Goal: Transaction & Acquisition: Purchase product/service

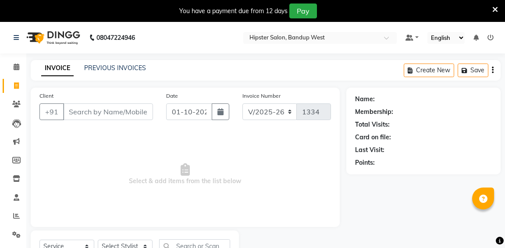
select select "6746"
select select "service"
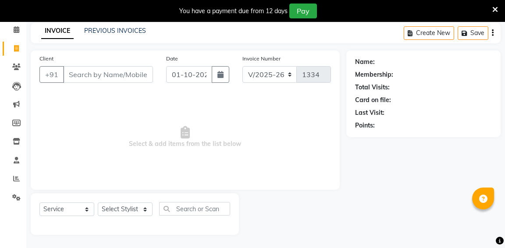
scroll to position [38, 0]
click at [131, 209] on select "Select Stylist aditya [PERSON_NAME] anup [PERSON_NAME] [PERSON_NAME] [PERSON_NA…" at bounding box center [125, 209] width 55 height 14
select select "52835"
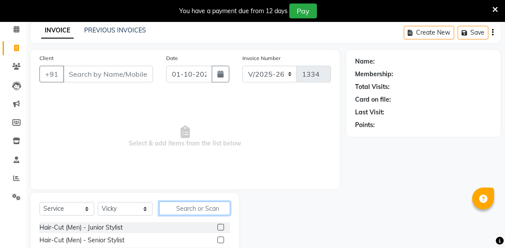
click at [198, 211] on input "text" at bounding box center [194, 208] width 71 height 14
click at [220, 241] on label at bounding box center [220, 240] width 7 height 7
click at [220, 241] on input "checkbox" at bounding box center [220, 240] width 6 height 6
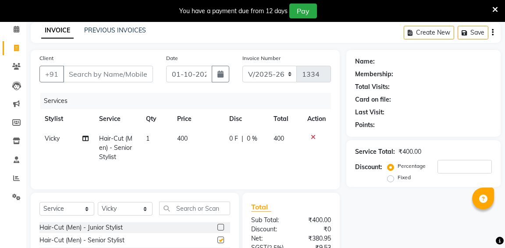
checkbox input "false"
click at [150, 139] on td "1" at bounding box center [156, 148] width 31 height 38
select select "52835"
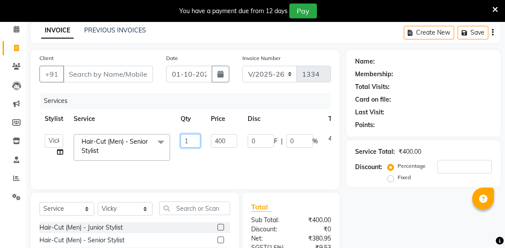
click at [196, 138] on input "1" at bounding box center [190, 141] width 20 height 14
type input "2"
click at [388, 205] on div "Name: Membership: Total Visits: Card on file: Last Visit: Points: Service Total…" at bounding box center [426, 186] width 161 height 272
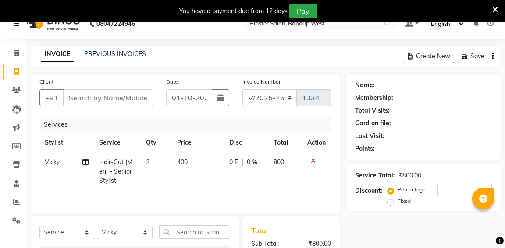
scroll to position [0, 0]
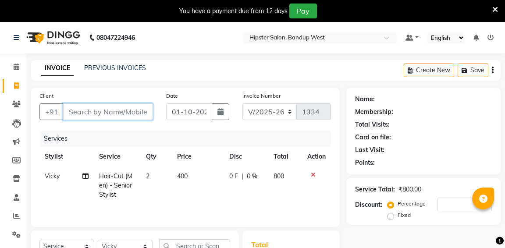
click at [108, 109] on input "Client" at bounding box center [108, 111] width 90 height 17
type input "95"
type input "0"
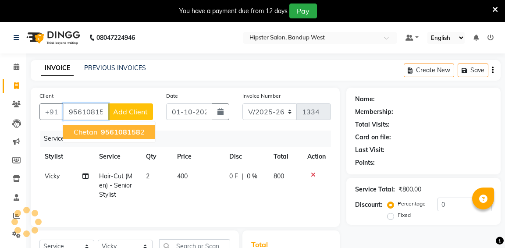
click at [89, 132] on span "chetan" at bounding box center [86, 131] width 24 height 9
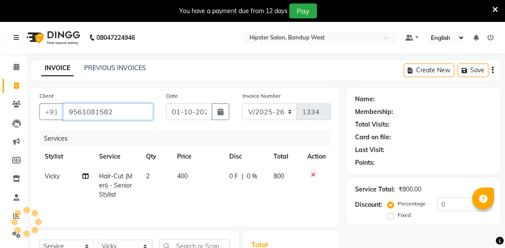
type input "9561081582"
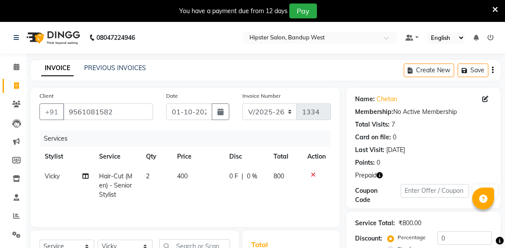
click at [379, 177] on icon "button" at bounding box center [379, 175] width 6 height 6
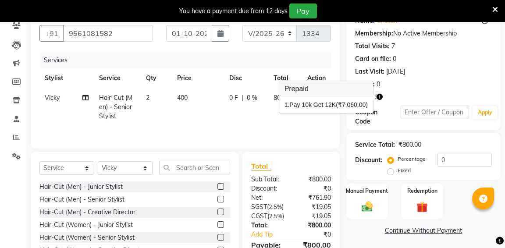
scroll to position [88, 0]
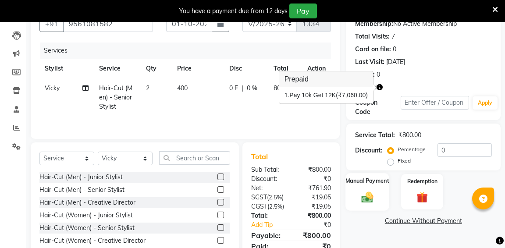
click at [368, 194] on img at bounding box center [366, 197] width 19 height 14
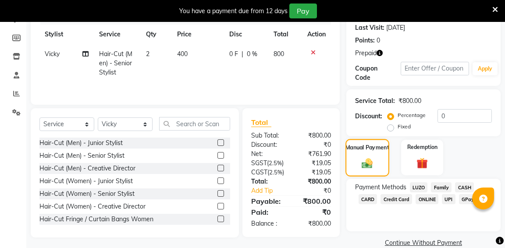
scroll to position [126, 0]
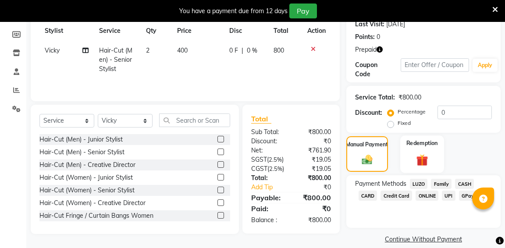
click at [423, 152] on img at bounding box center [421, 159] width 19 height 14
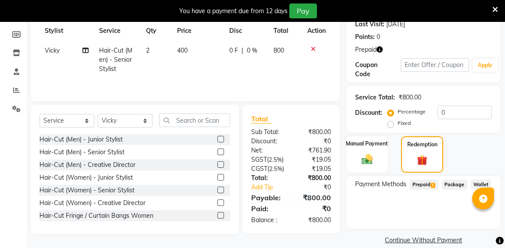
click at [426, 185] on span "Prepaid 1" at bounding box center [424, 185] width 28 height 10
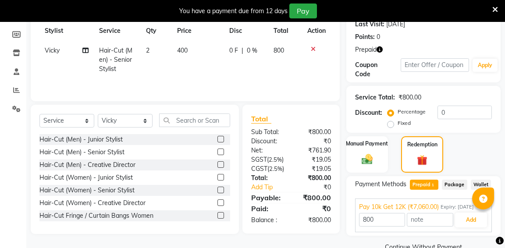
scroll to position [144, 0]
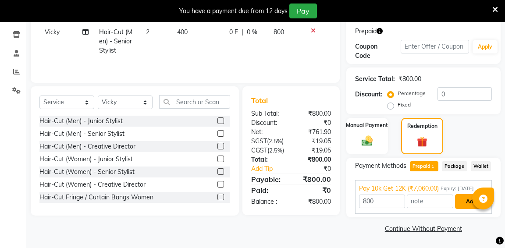
click at [457, 201] on button "Add" at bounding box center [471, 201] width 32 height 15
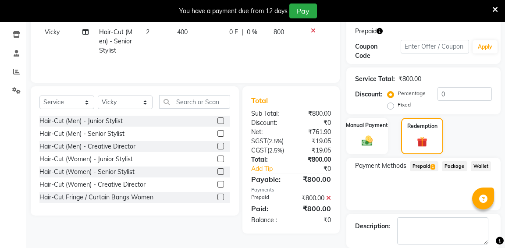
scroll to position [186, 0]
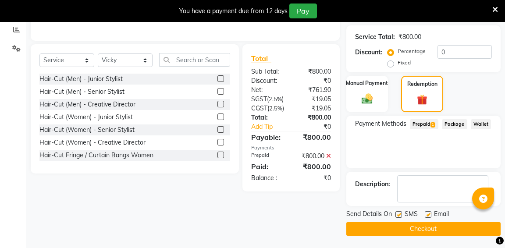
click at [419, 229] on button "Checkout" at bounding box center [423, 229] width 154 height 14
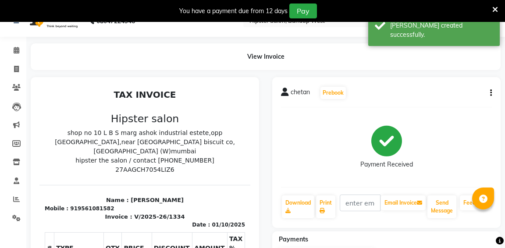
scroll to position [13, 0]
